Goal: Navigation & Orientation: Find specific page/section

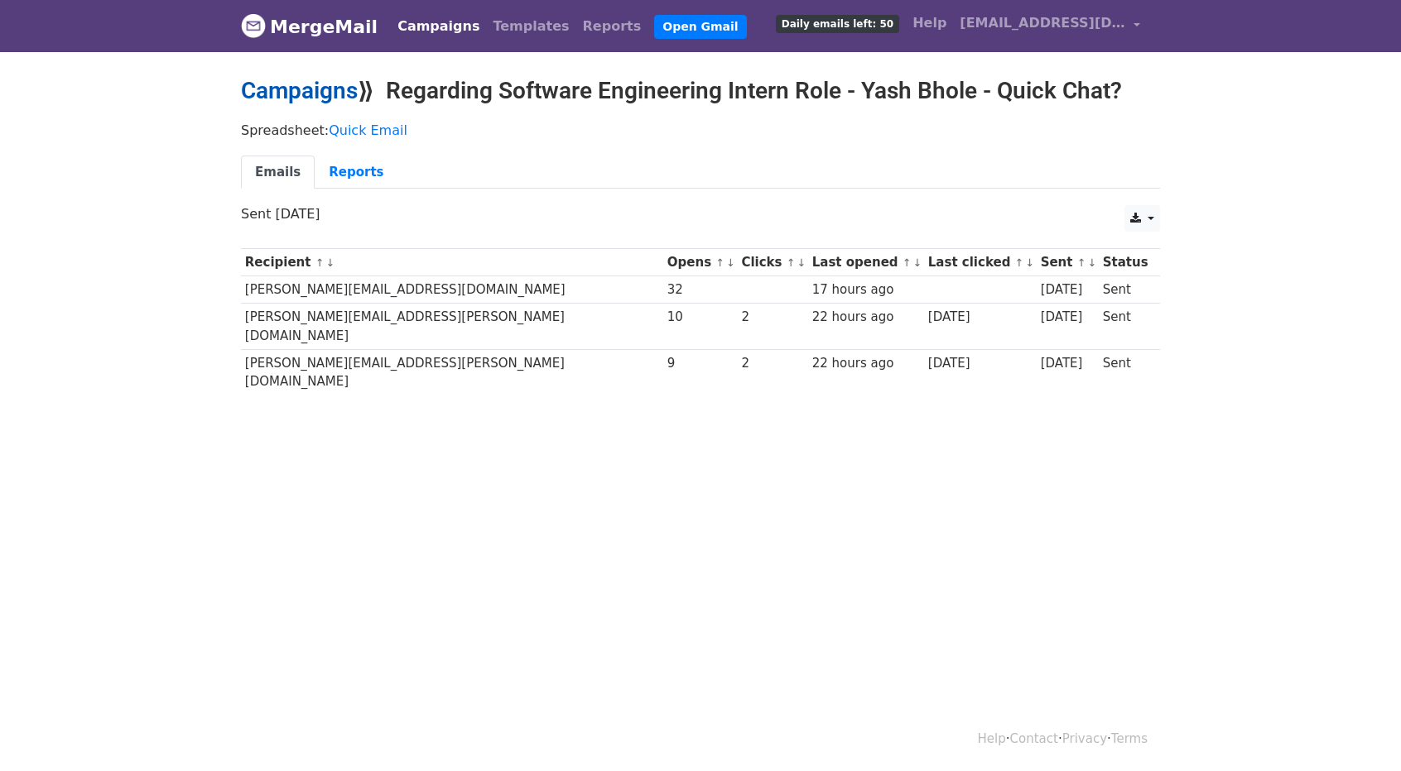
click at [310, 96] on link "Campaigns" at bounding box center [299, 90] width 117 height 27
